Goal: Navigation & Orientation: Find specific page/section

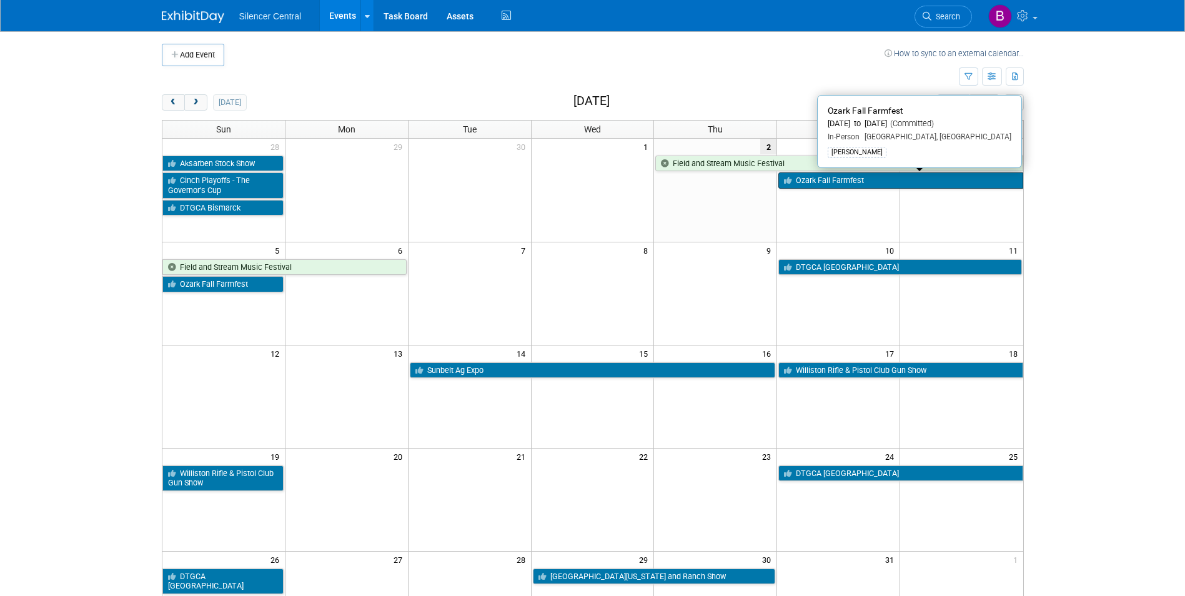
click at [865, 181] on link "Ozark Fall Farmfest" at bounding box center [901, 180] width 244 height 16
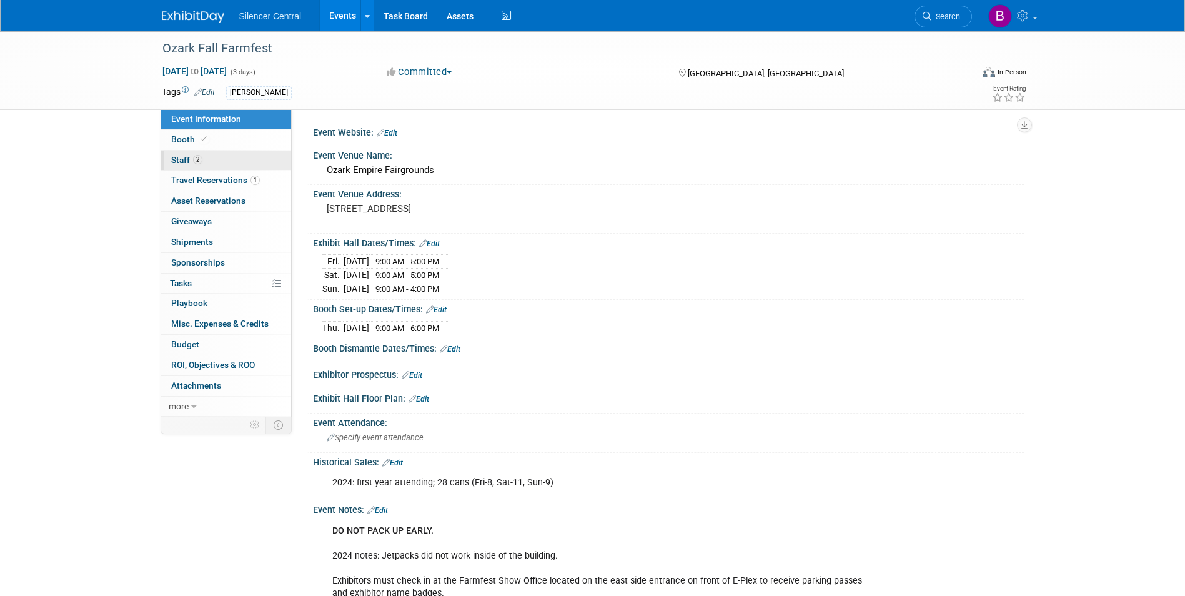
click at [236, 162] on link "2 Staff 2" at bounding box center [226, 161] width 130 height 20
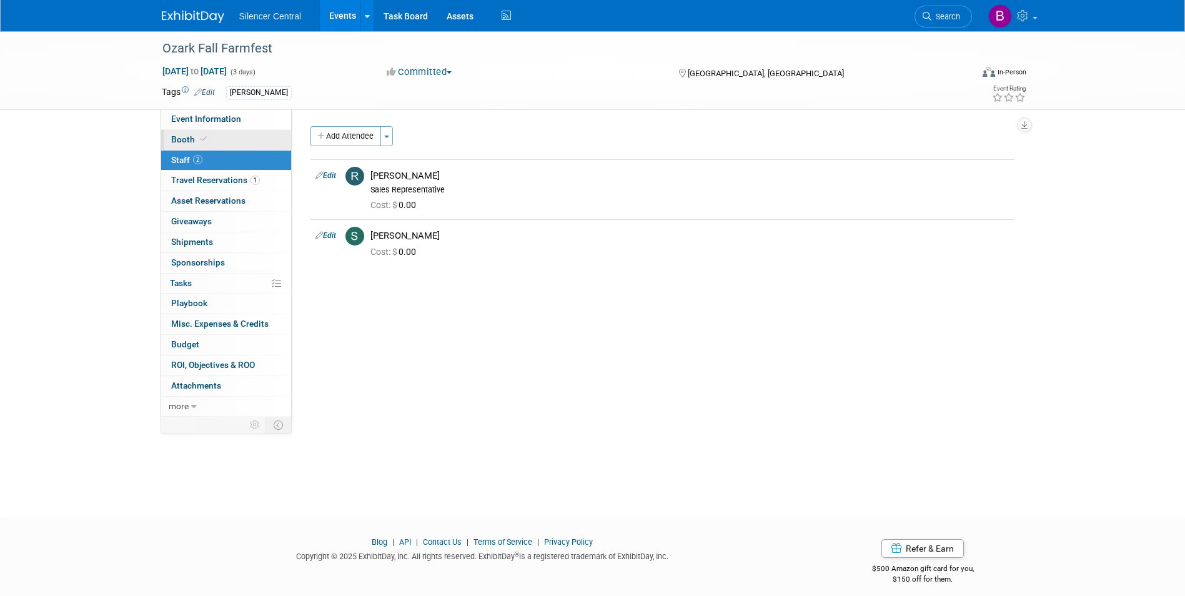
click at [246, 143] on link "Booth" at bounding box center [226, 140] width 130 height 20
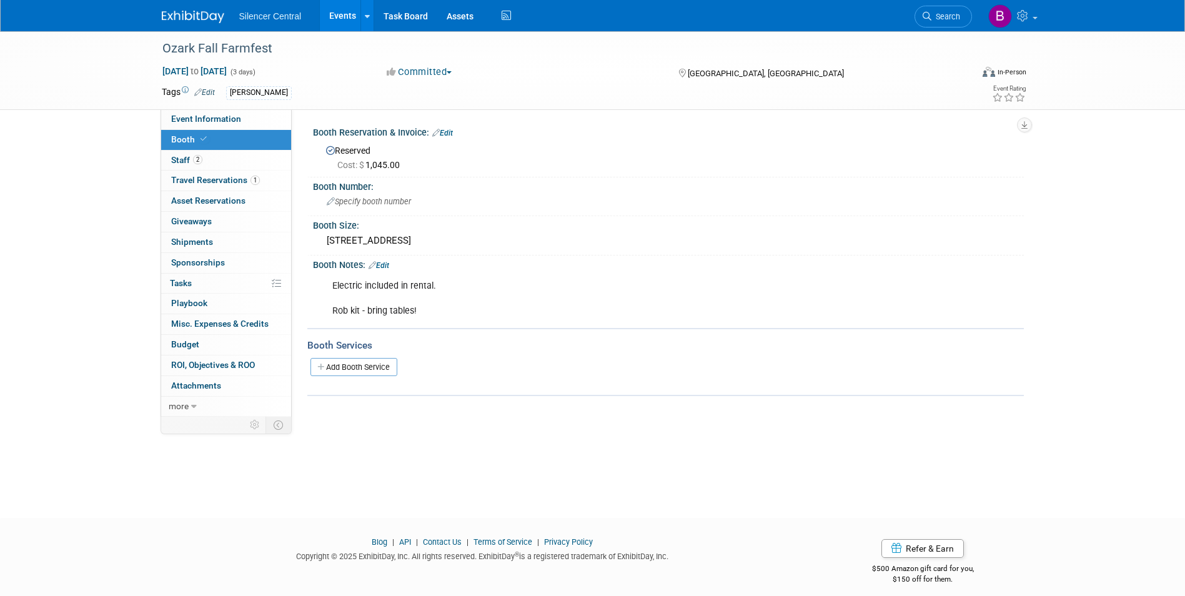
click at [187, 12] on img at bounding box center [193, 17] width 62 height 12
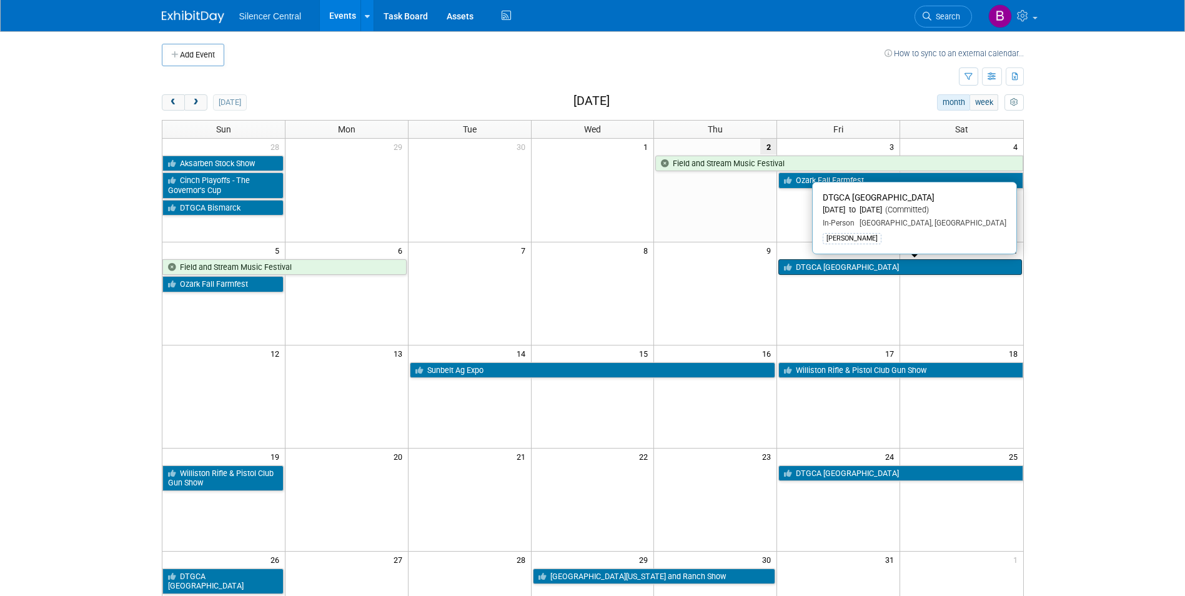
click at [812, 272] on link "DTGCA [GEOGRAPHIC_DATA]" at bounding box center [900, 267] width 243 height 16
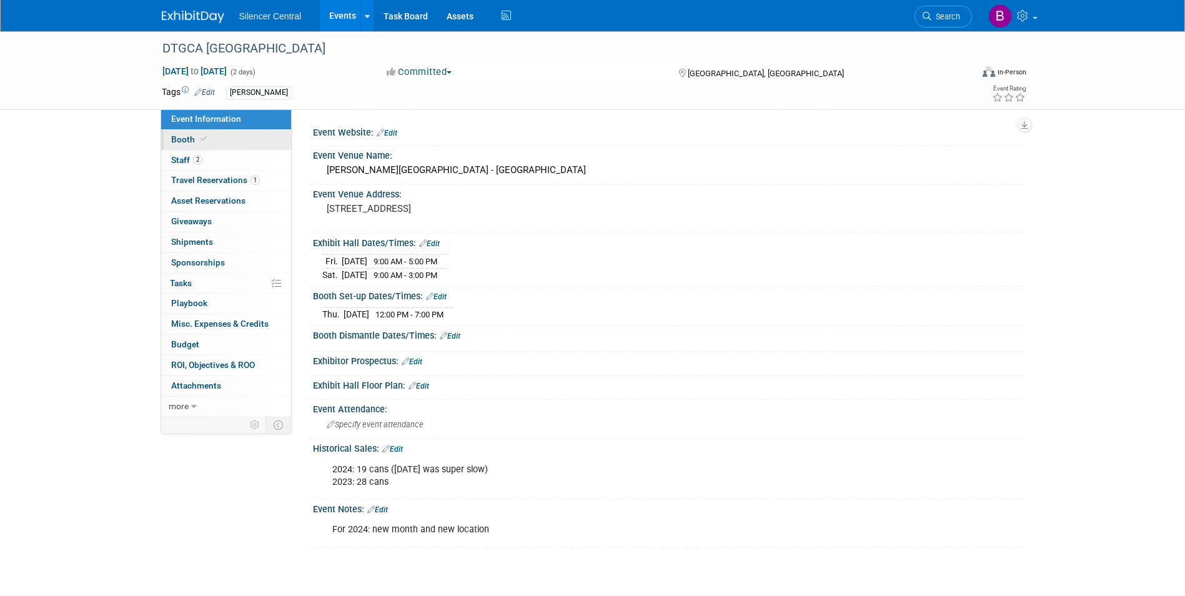
click at [232, 149] on link "Booth" at bounding box center [226, 140] width 130 height 20
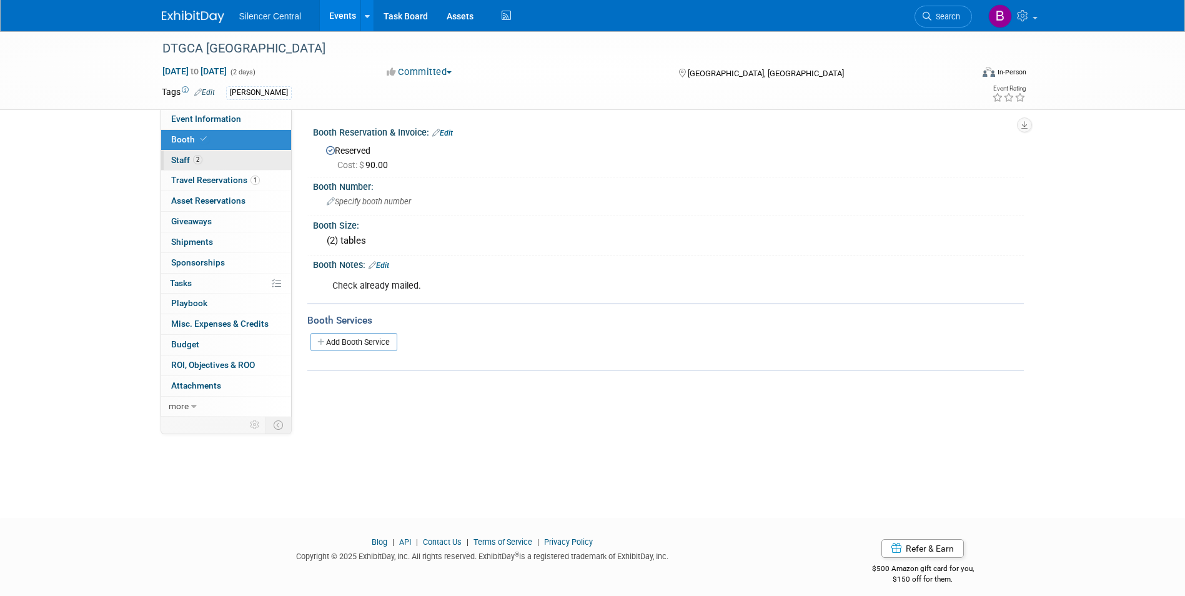
click at [232, 154] on link "2 Staff 2" at bounding box center [226, 161] width 130 height 20
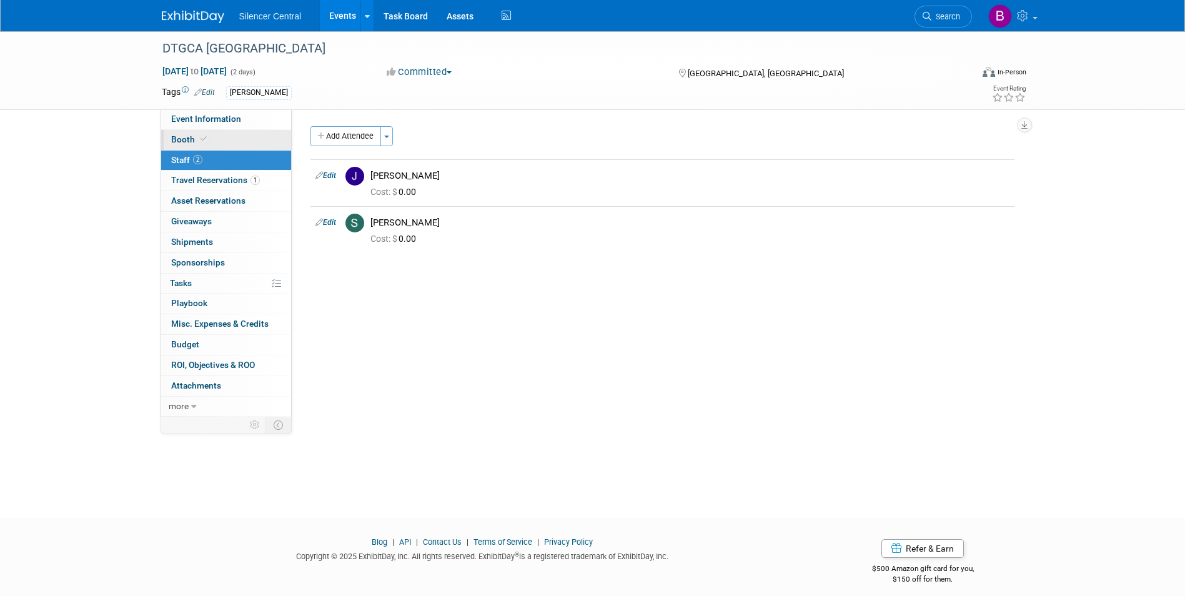
click at [234, 144] on link "Booth" at bounding box center [226, 140] width 130 height 20
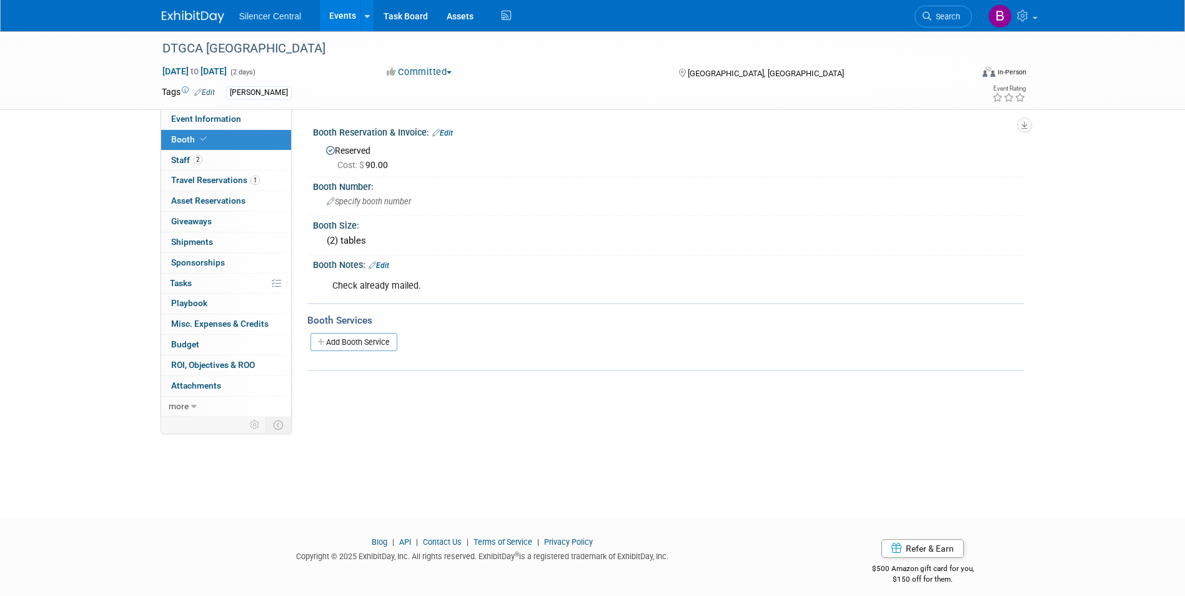
click at [186, 9] on link at bounding box center [200, 11] width 77 height 10
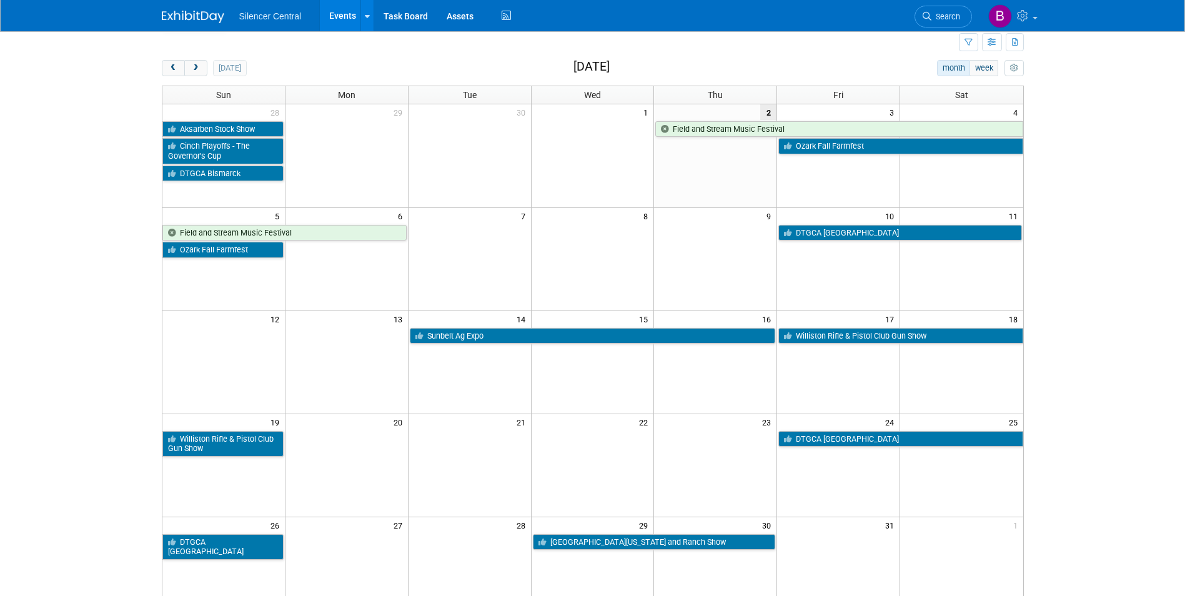
scroll to position [62, 0]
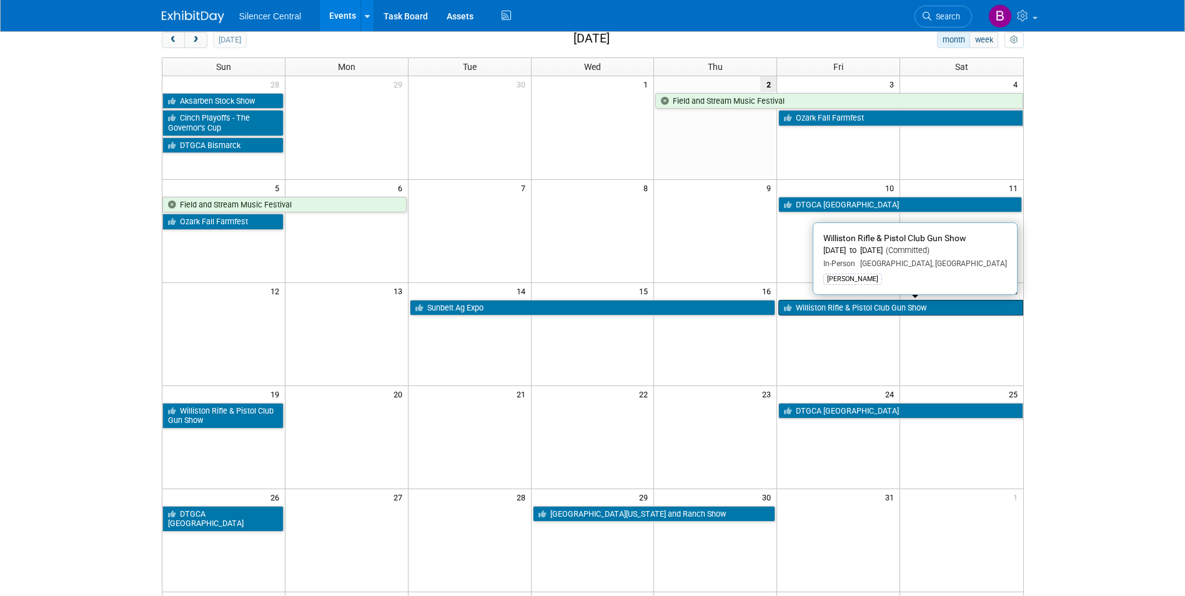
click at [812, 306] on link "Williston Rifle & Pistol Club Gun Show" at bounding box center [901, 308] width 244 height 16
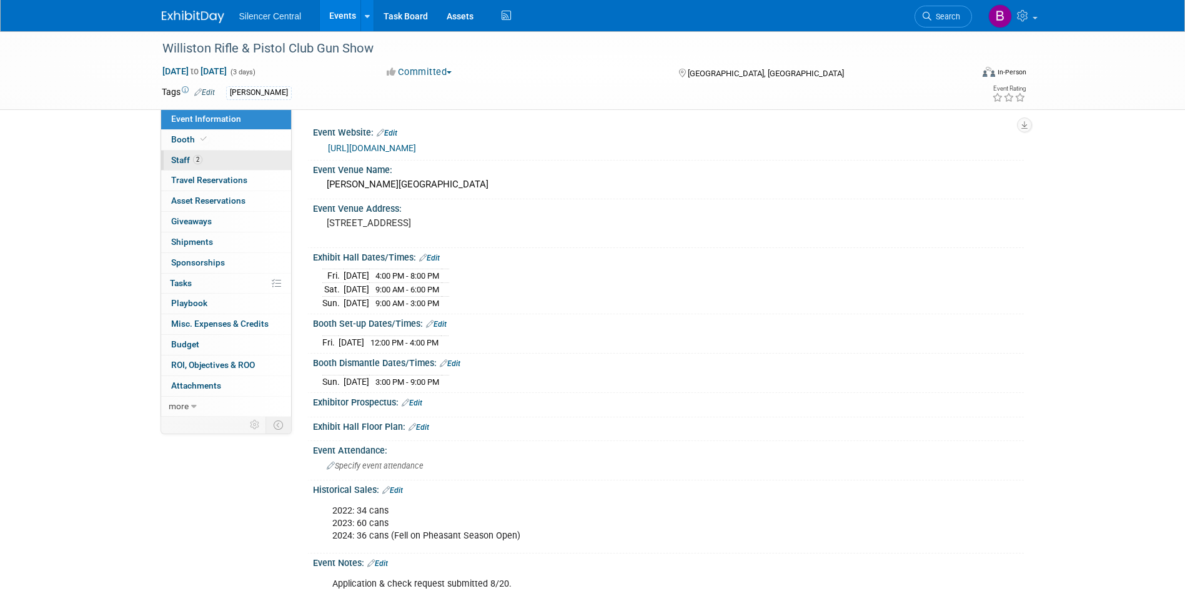
click at [239, 167] on link "2 Staff 2" at bounding box center [226, 161] width 130 height 20
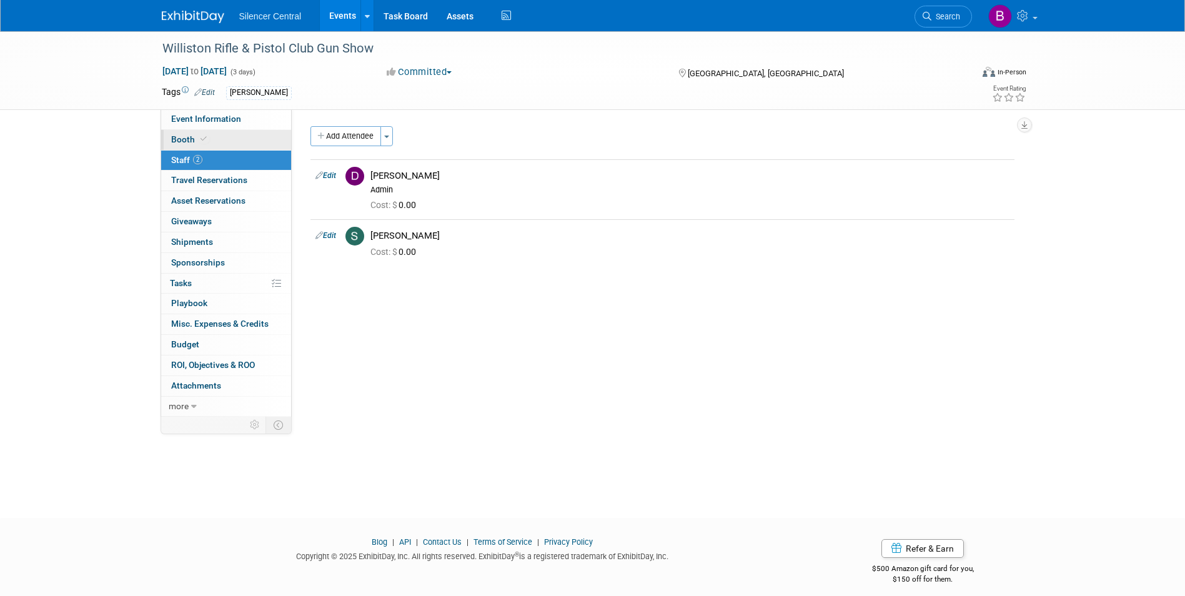
click at [236, 142] on link "Booth" at bounding box center [226, 140] width 130 height 20
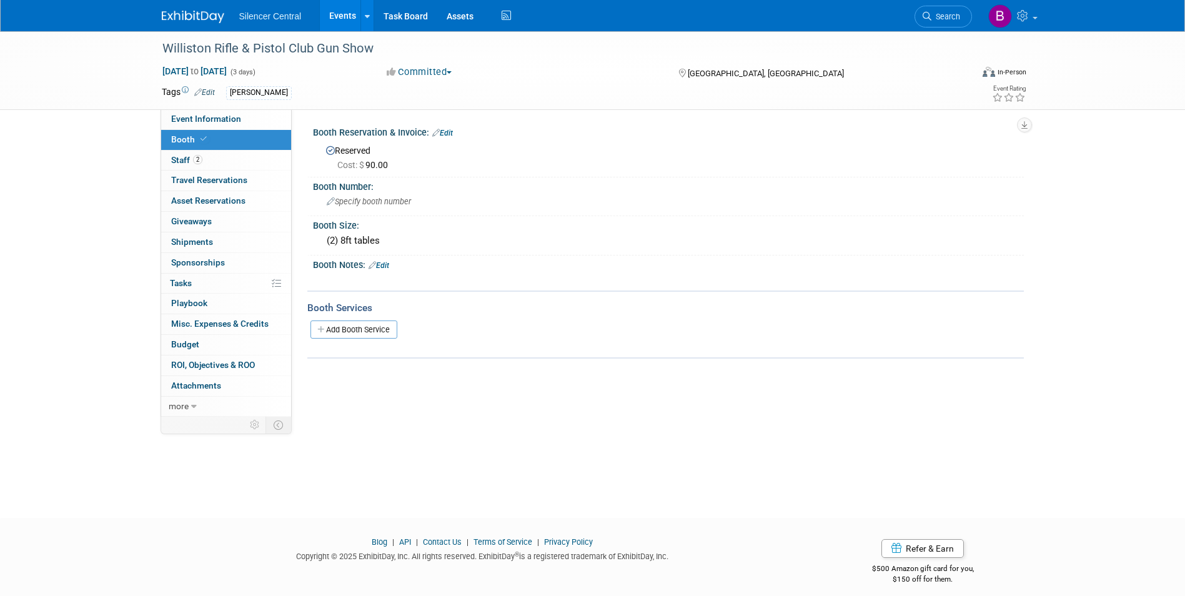
click at [194, 21] on img at bounding box center [193, 17] width 62 height 12
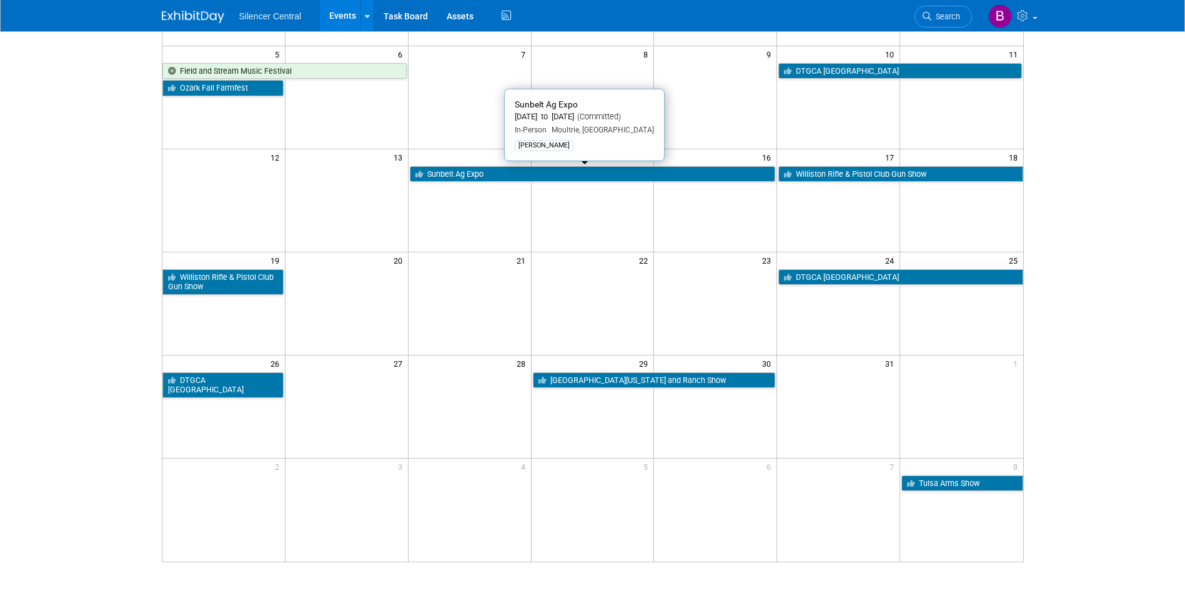
scroll to position [197, 0]
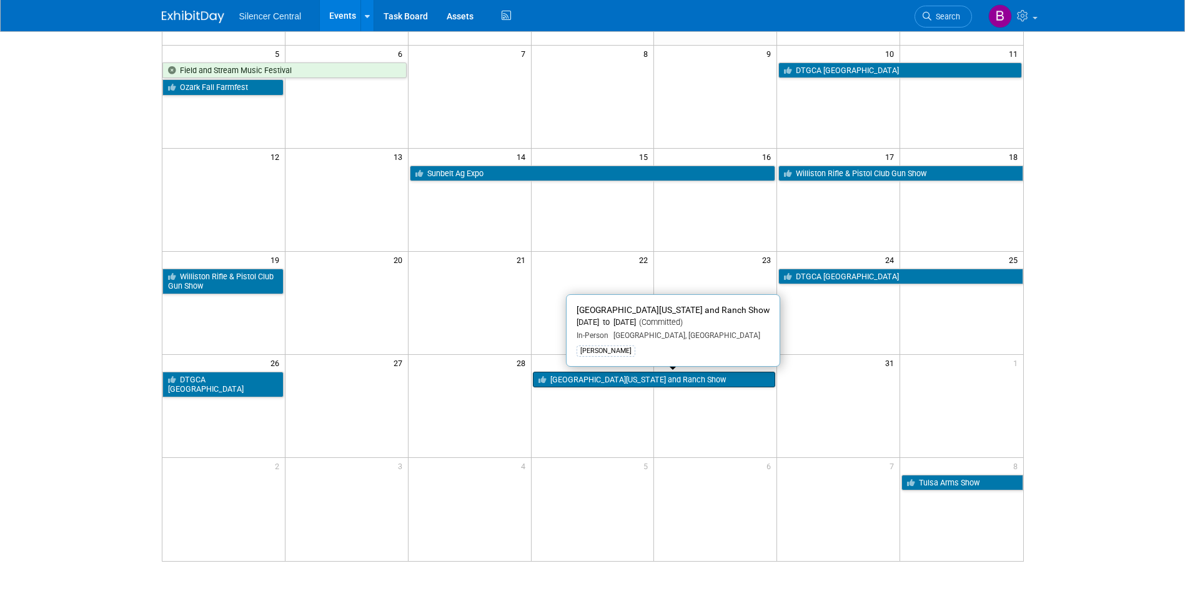
click at [589, 384] on link "[GEOGRAPHIC_DATA][US_STATE] and Ranch Show" at bounding box center [654, 380] width 243 height 16
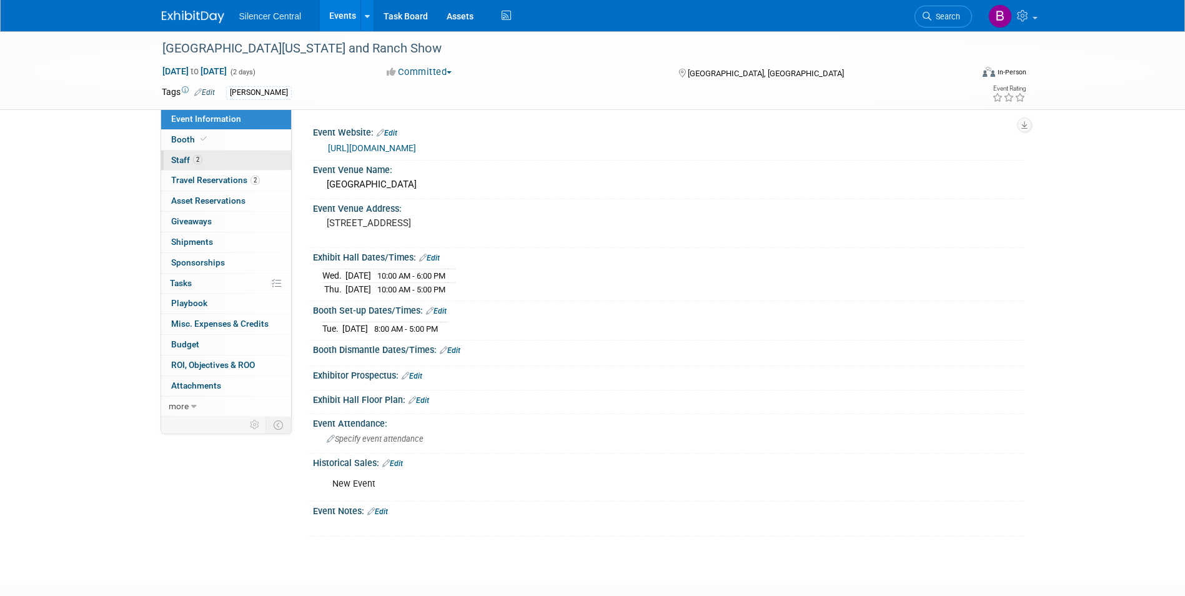
click at [244, 157] on link "2 Staff 2" at bounding box center [226, 161] width 130 height 20
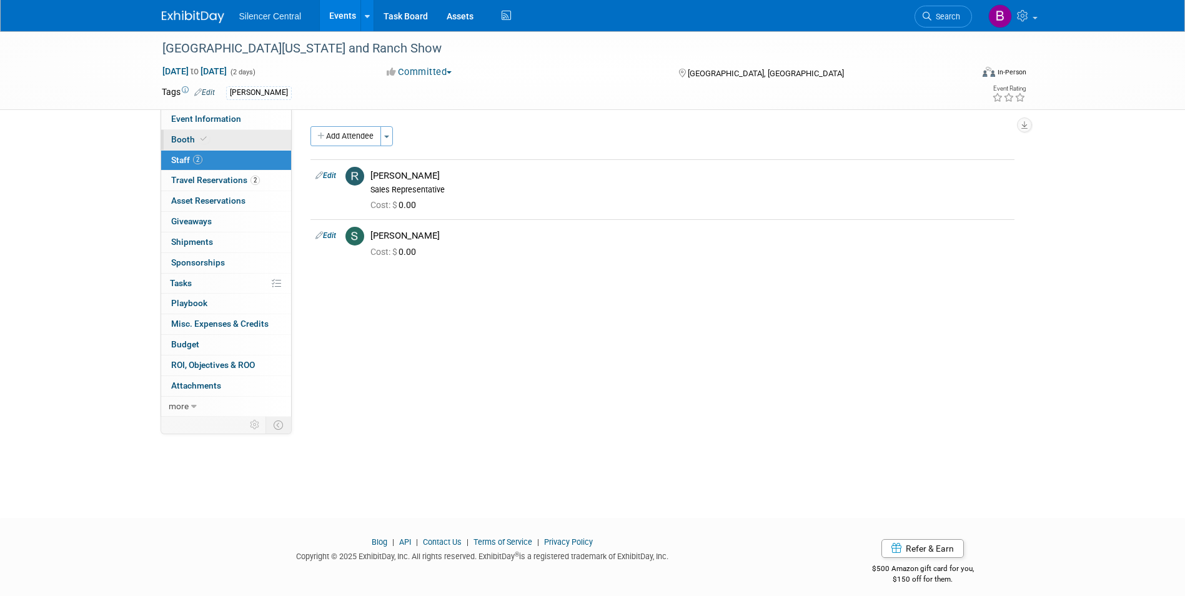
click at [244, 136] on link "Booth" at bounding box center [226, 140] width 130 height 20
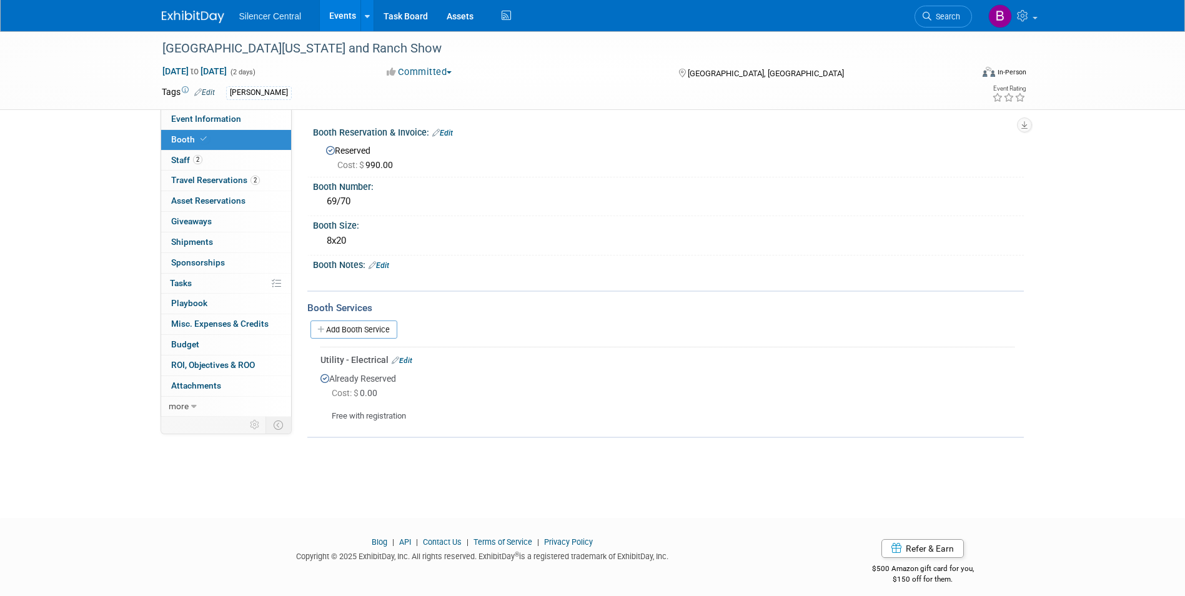
click at [177, 14] on img at bounding box center [193, 17] width 62 height 12
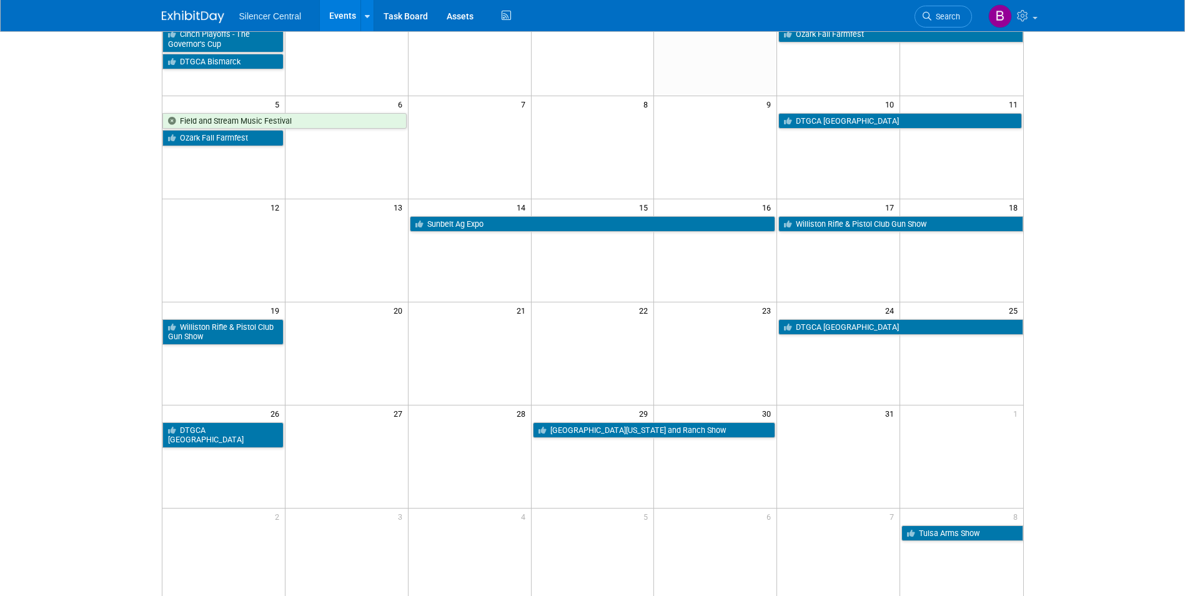
scroll to position [125, 0]
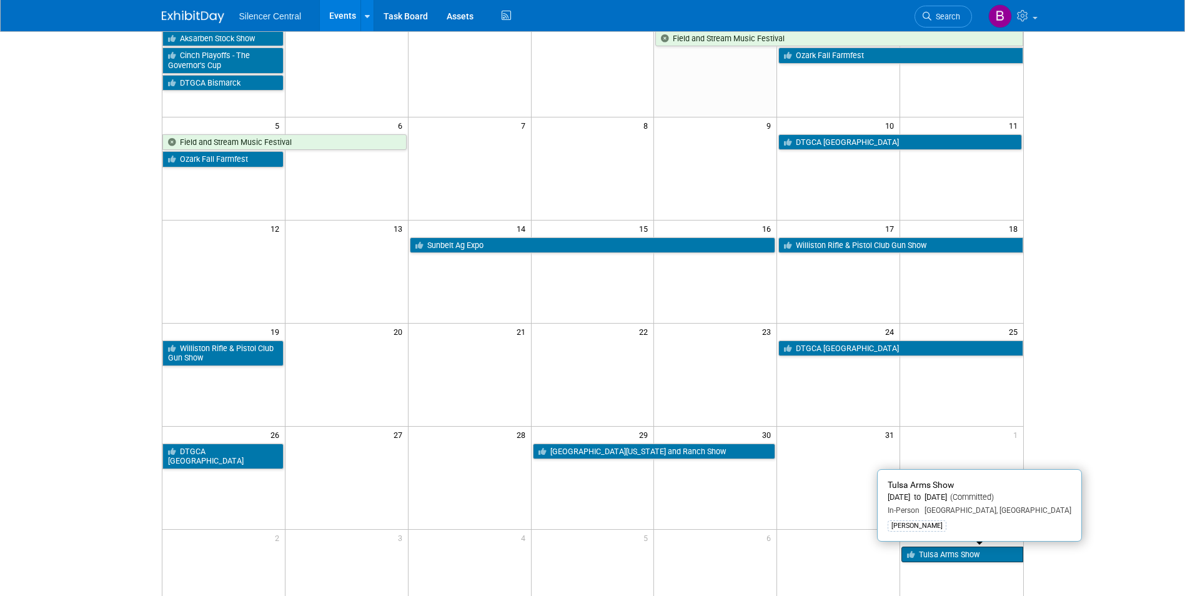
click at [952, 557] on link "Tulsa Arms Show" at bounding box center [962, 555] width 121 height 16
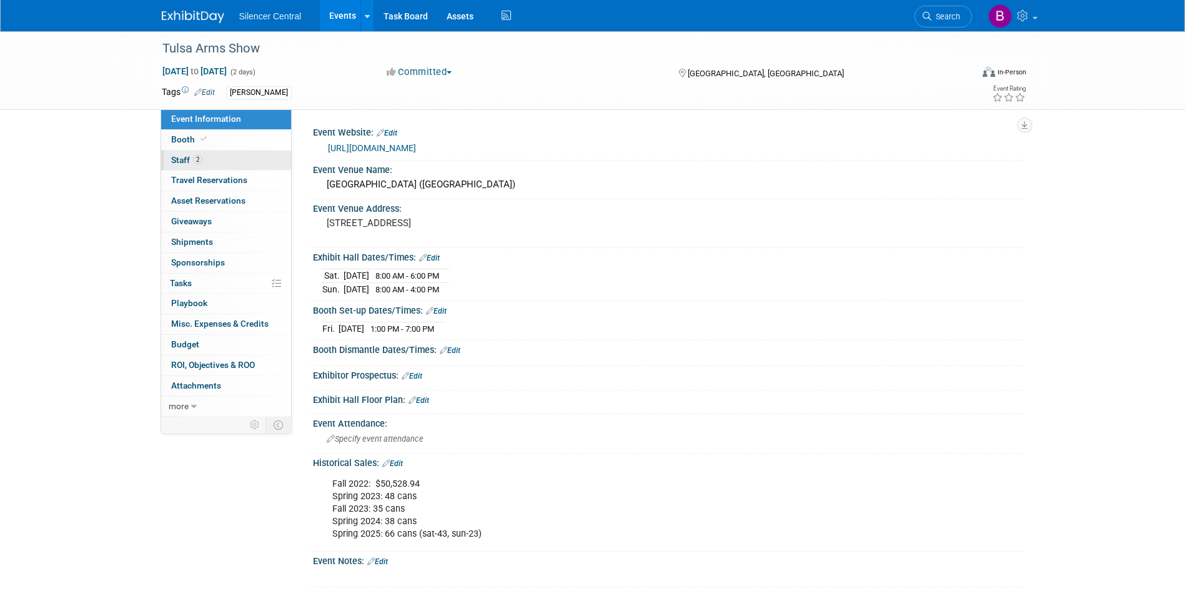
click at [201, 164] on span "Staff 2" at bounding box center [186, 160] width 31 height 10
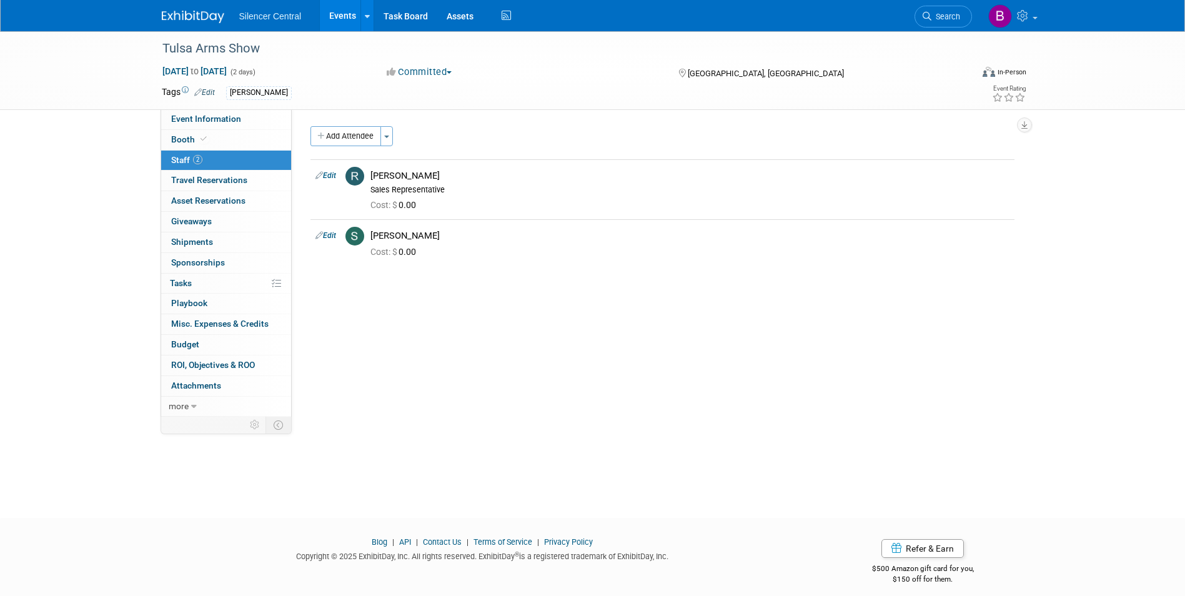
click at [188, 24] on div "Silencer Central Events Add Event Bulk Upload Events Shareable Event Boards Rec…" at bounding box center [593, 15] width 862 height 31
click at [189, 19] on img at bounding box center [193, 17] width 62 height 12
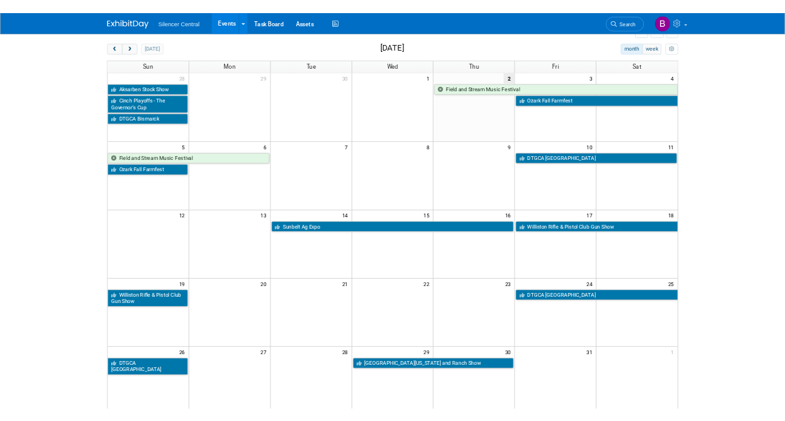
scroll to position [48, 0]
